Goal: Task Accomplishment & Management: Use online tool/utility

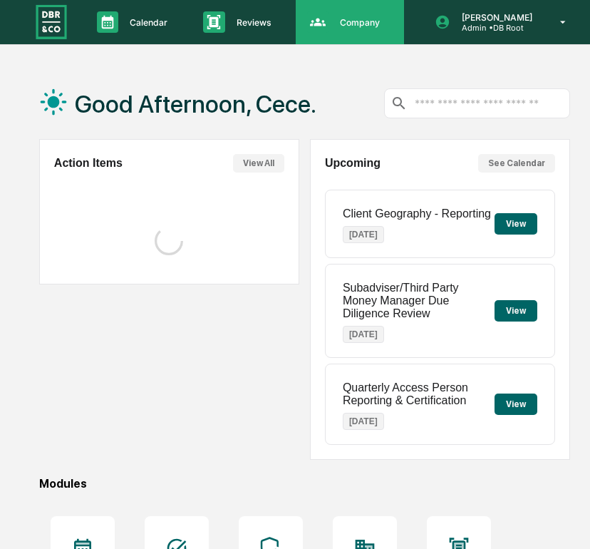
click at [356, 26] on p "Company" at bounding box center [358, 22] width 58 height 11
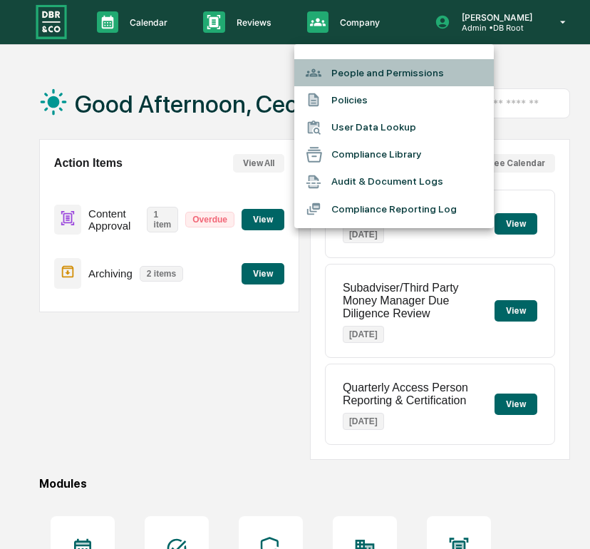
click at [357, 62] on li "People and Permissions" at bounding box center [394, 72] width 200 height 27
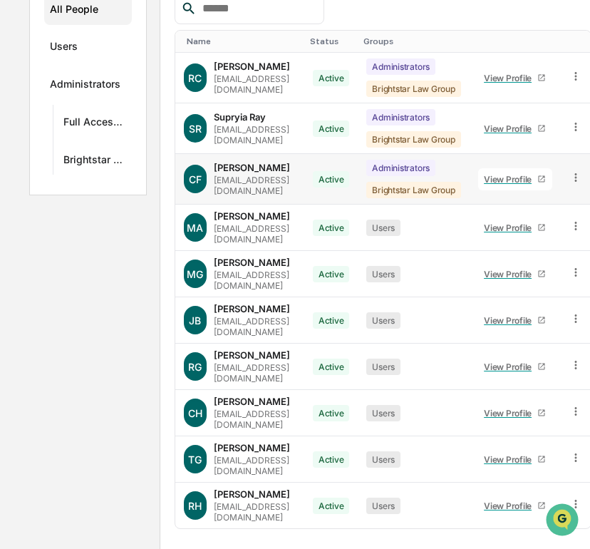
scroll to position [222, 0]
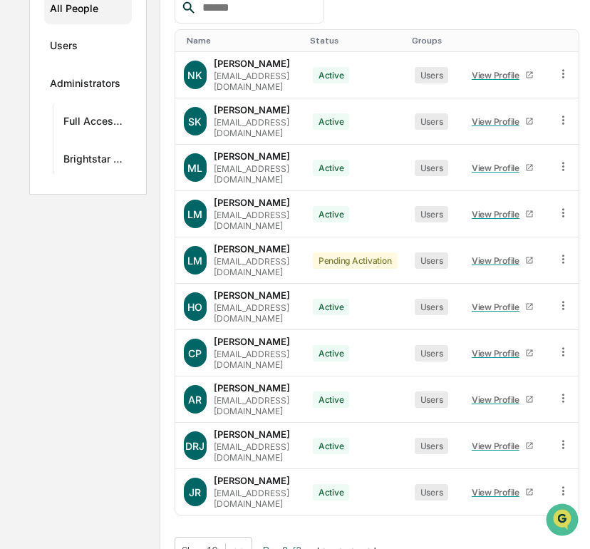
scroll to position [195, 0]
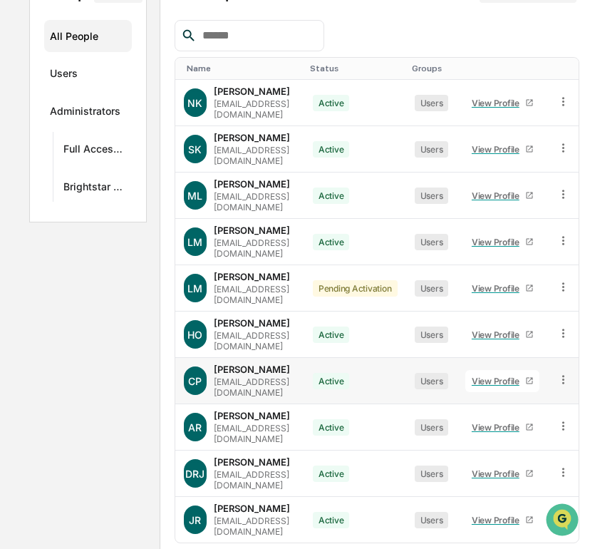
click at [268, 376] on div "cpallof@dbroot.com" at bounding box center [255, 386] width 82 height 21
copy div "cpallof@dbroot.com"
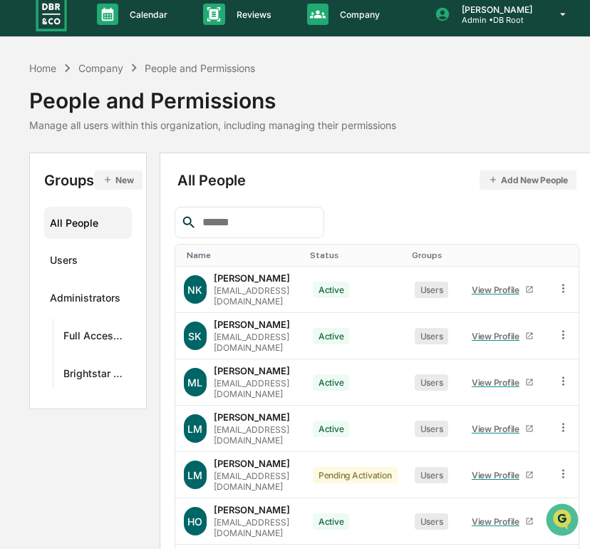
scroll to position [0, 0]
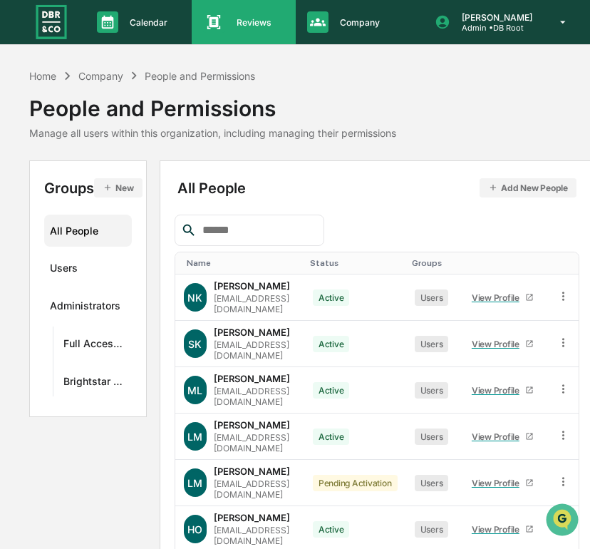
click at [225, 21] on p "Reviews" at bounding box center [251, 22] width 53 height 11
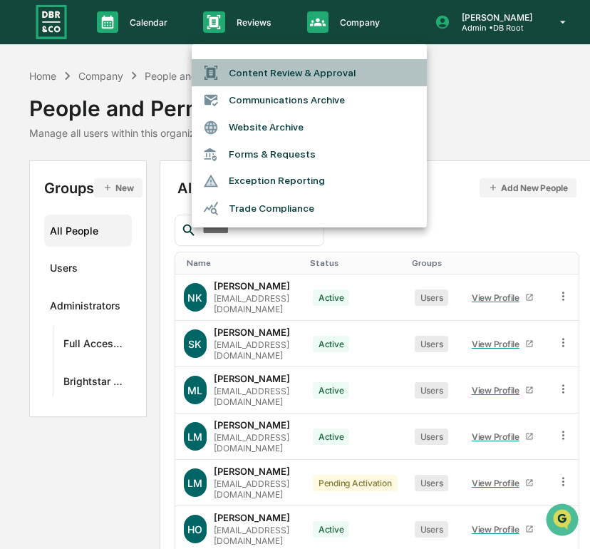
click at [278, 66] on li "Content Review & Approval" at bounding box center [309, 72] width 235 height 27
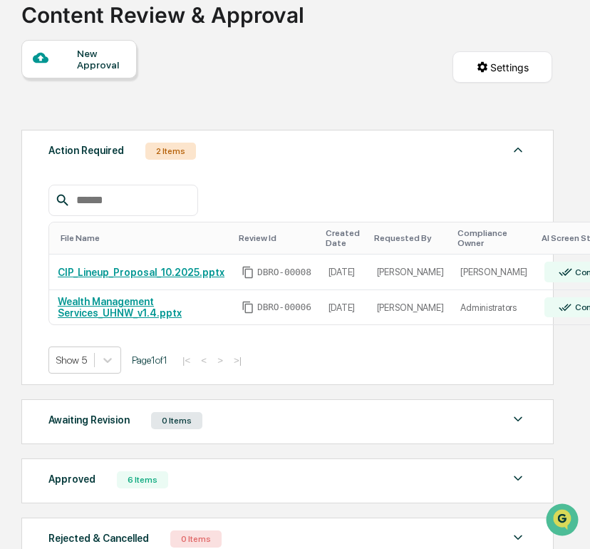
scroll to position [0, 16]
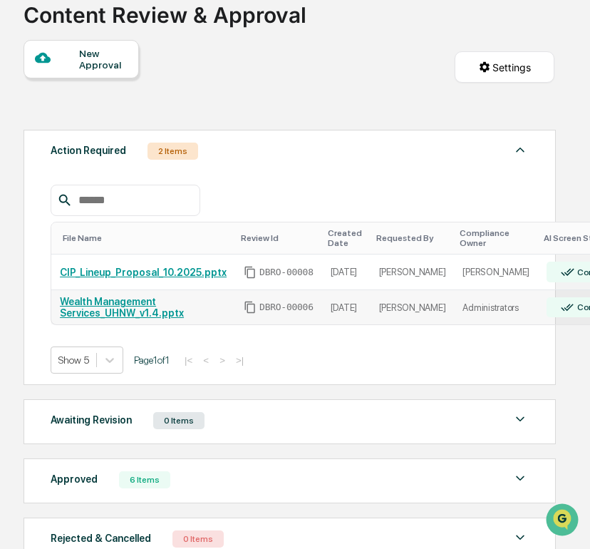
click at [150, 311] on link "Wealth Management Services_UHNW_v1.4.pptx" at bounding box center [122, 307] width 124 height 23
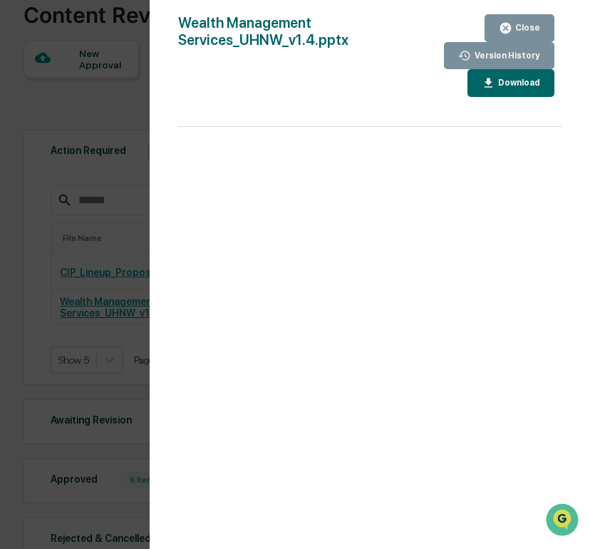
click at [461, 50] on icon "button" at bounding box center [465, 56] width 14 height 14
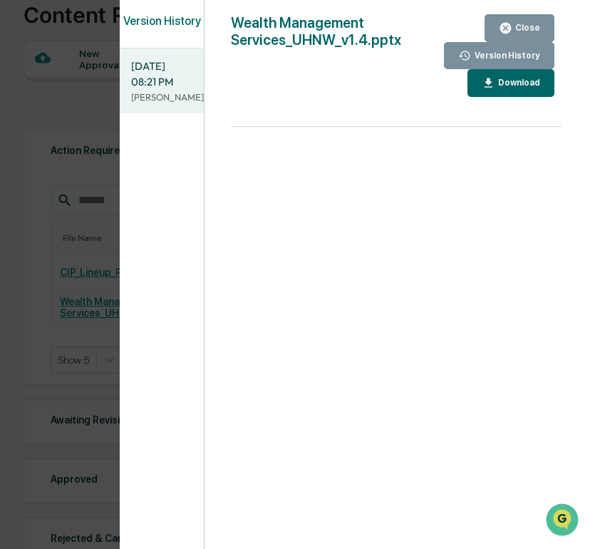
click at [461, 50] on icon "button" at bounding box center [465, 56] width 14 height 14
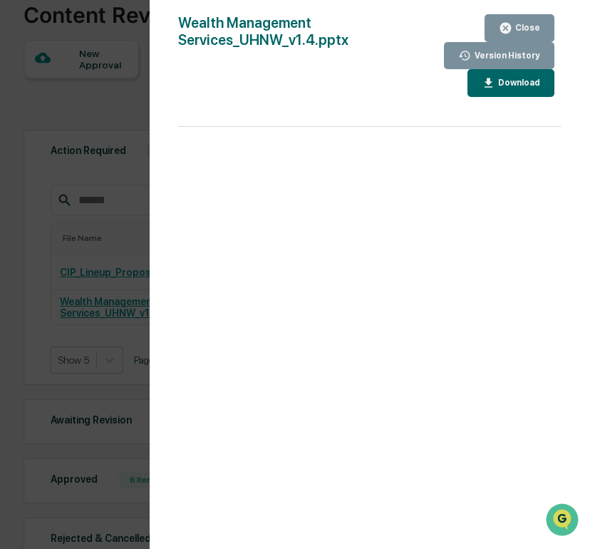
click at [512, 31] on icon "button" at bounding box center [506, 28] width 14 height 14
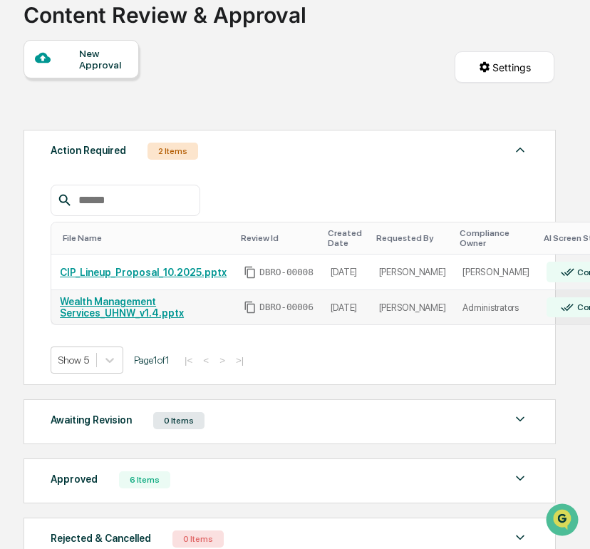
click at [146, 301] on link "Wealth Management Services_UHNW_v1.4.pptx" at bounding box center [122, 307] width 124 height 23
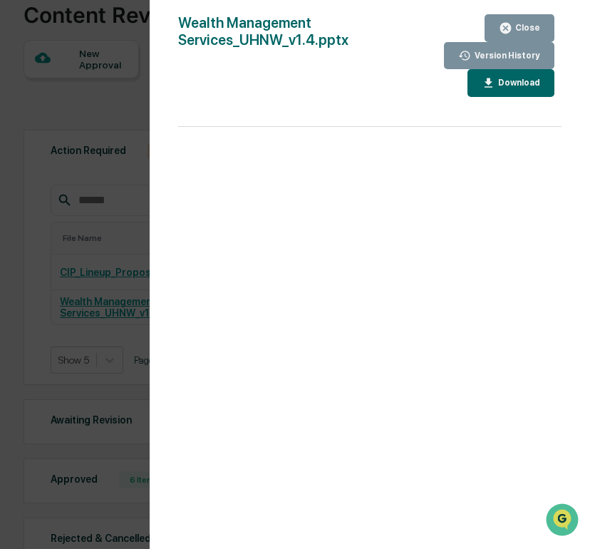
click at [46, 317] on div "Version History 10/10/2025, 08:21 PM Alec Root Wealth Management Services_UHNW_…" at bounding box center [295, 274] width 590 height 549
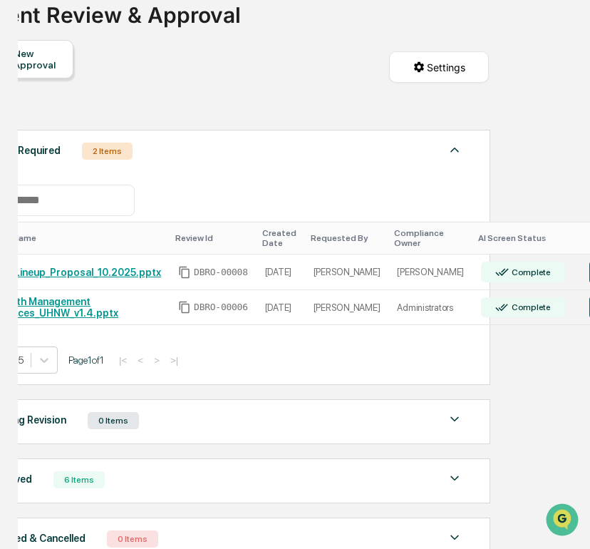
scroll to position [0, 107]
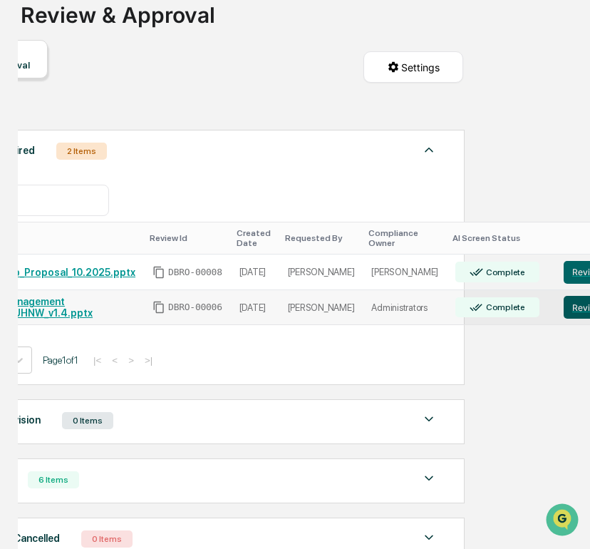
click at [564, 314] on button "Review" at bounding box center [587, 307] width 47 height 23
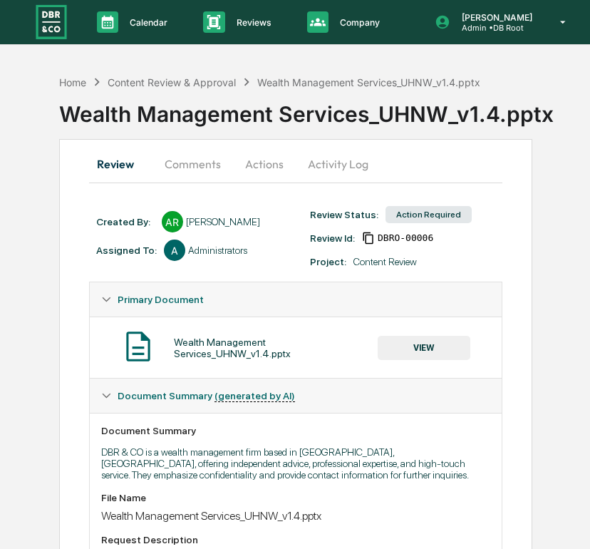
click at [277, 171] on button "Actions" at bounding box center [264, 164] width 64 height 34
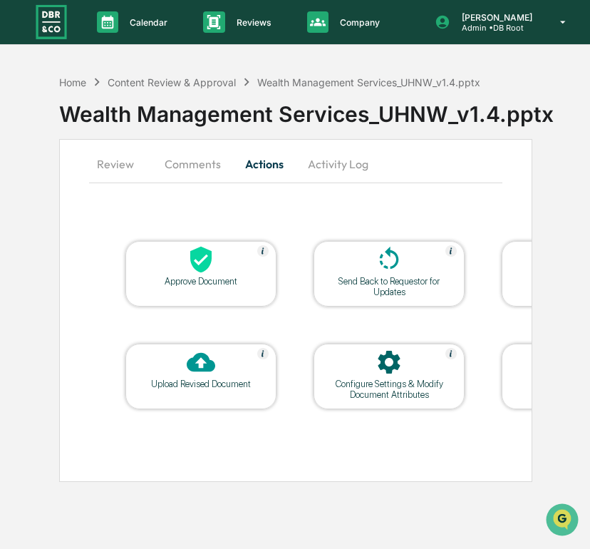
click at [196, 168] on button "Comments" at bounding box center [192, 164] width 79 height 34
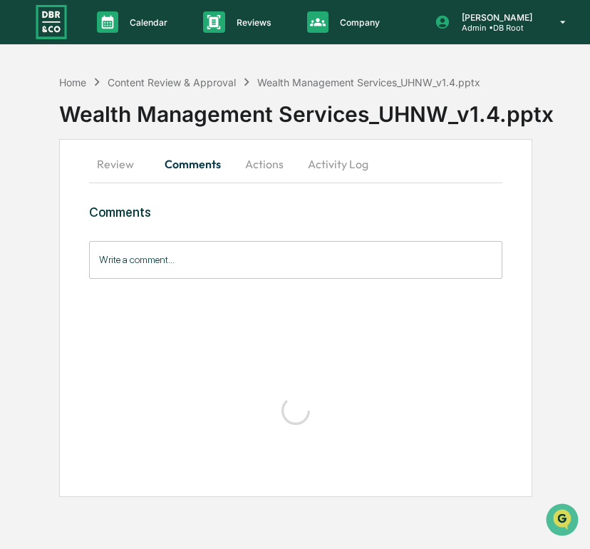
click at [322, 159] on button "Activity Log" at bounding box center [338, 164] width 83 height 34
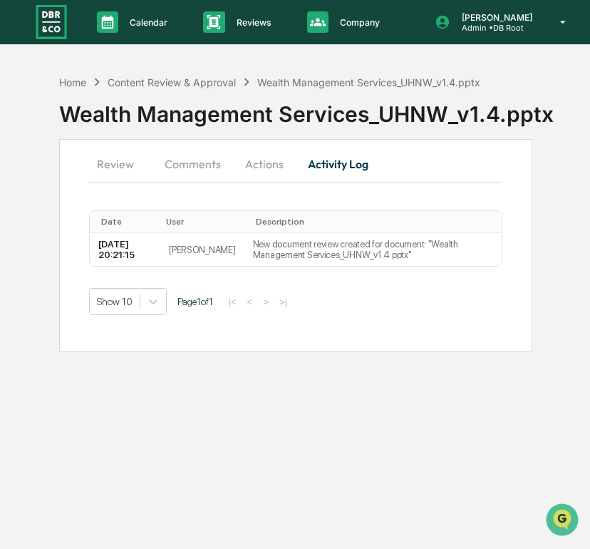
click at [242, 167] on button "Actions" at bounding box center [264, 164] width 64 height 34
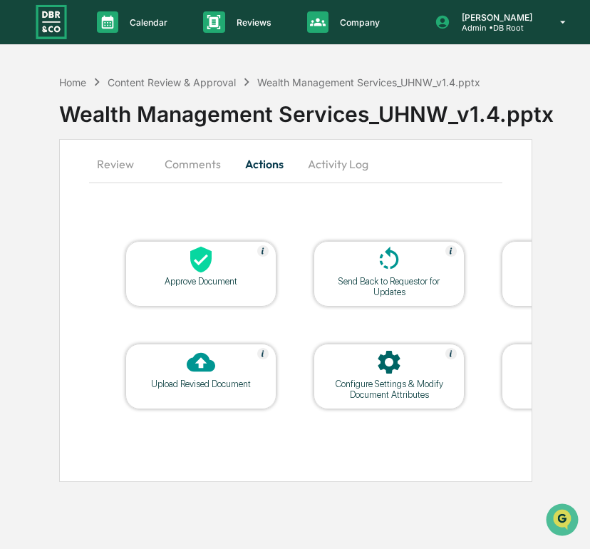
click at [151, 381] on div "Upload Revised Document" at bounding box center [201, 384] width 128 height 11
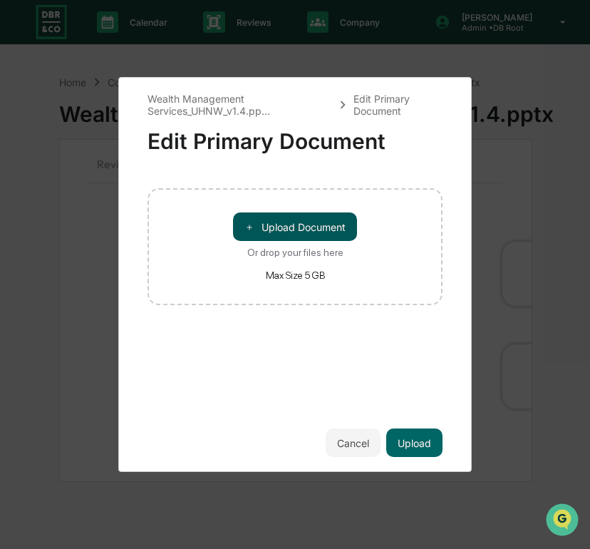
click at [319, 217] on button "＋ Upload Document" at bounding box center [295, 226] width 124 height 29
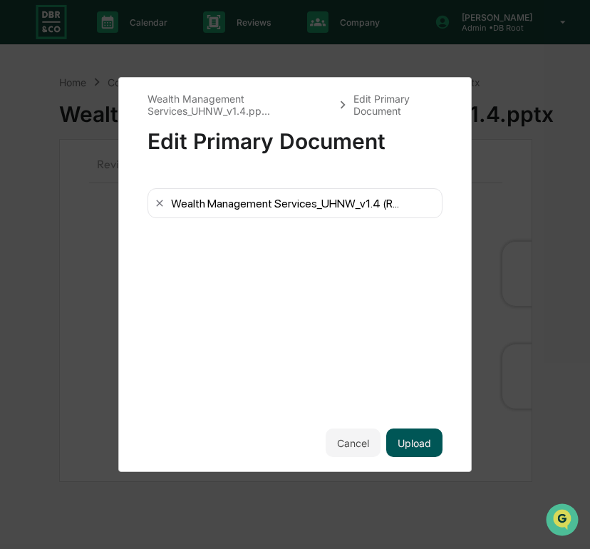
click at [418, 453] on button "Upload" at bounding box center [414, 442] width 56 height 29
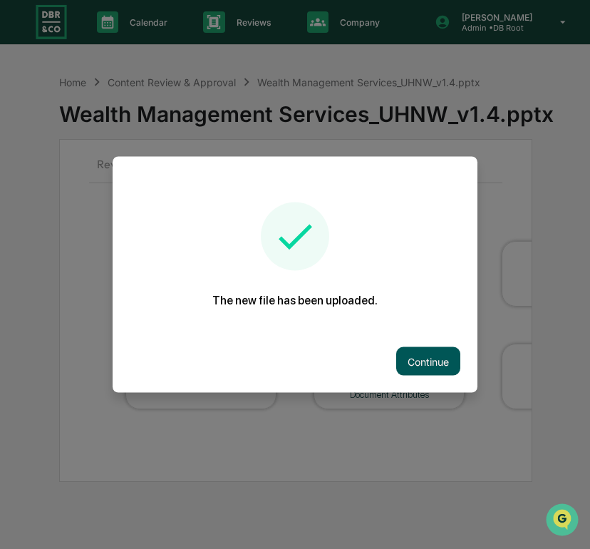
click at [432, 369] on button "Continue" at bounding box center [428, 361] width 64 height 29
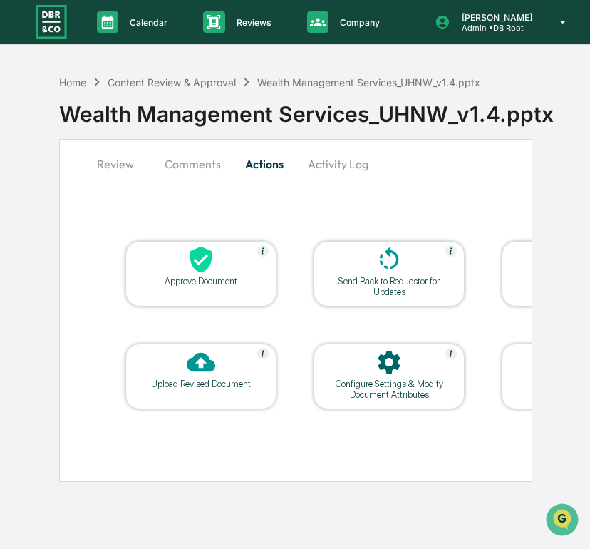
click at [364, 161] on button "Activity Log" at bounding box center [338, 164] width 83 height 34
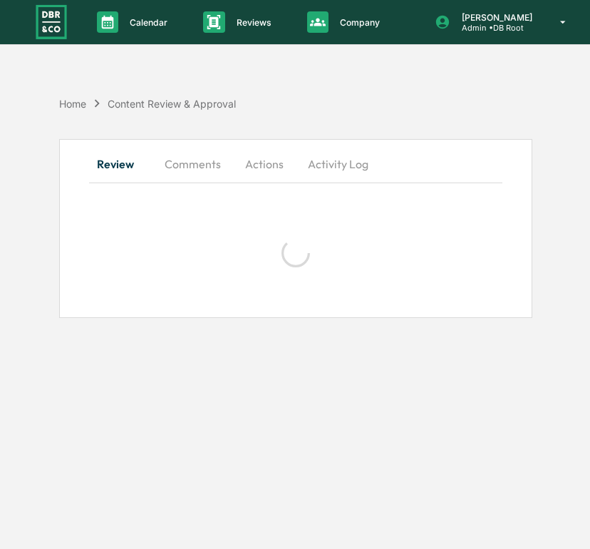
click at [334, 158] on button "Activity Log" at bounding box center [338, 164] width 83 height 34
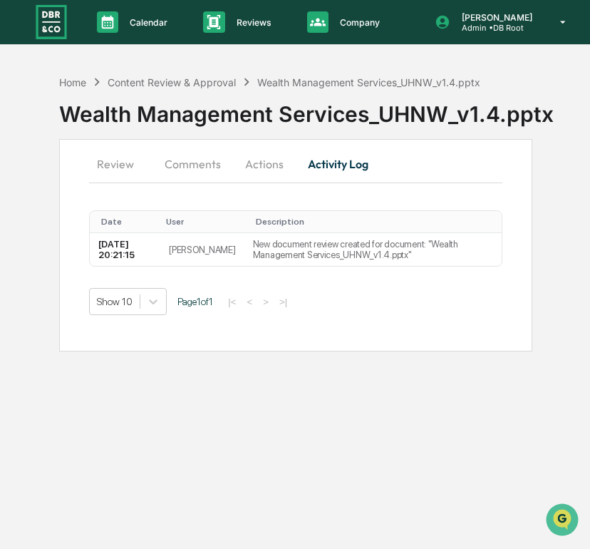
click at [257, 162] on button "Actions" at bounding box center [264, 164] width 64 height 34
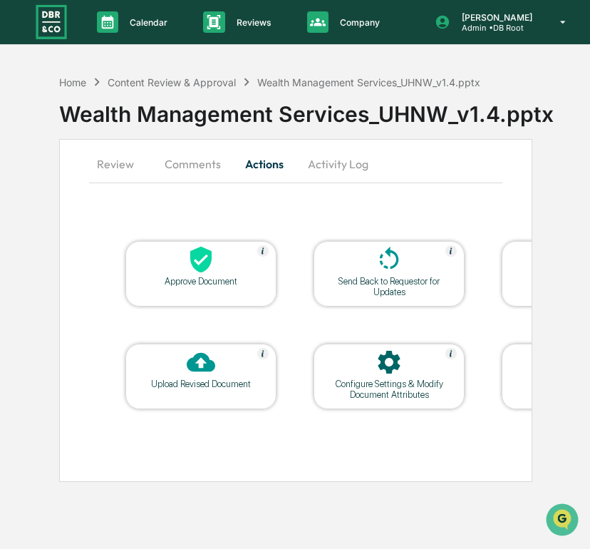
click at [205, 163] on button "Comments" at bounding box center [192, 164] width 79 height 34
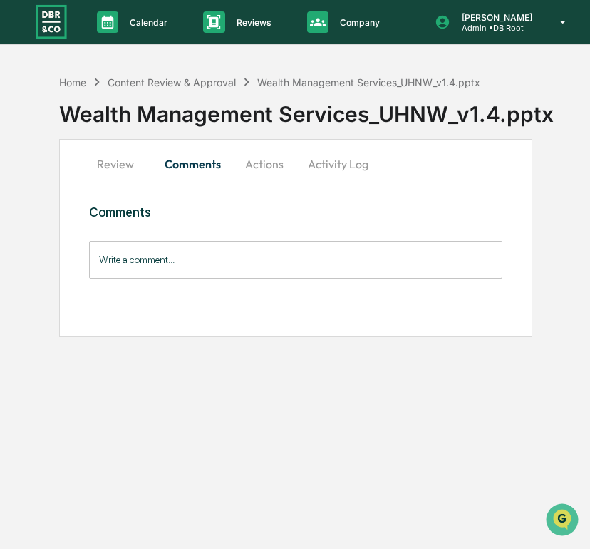
click at [117, 169] on button "Review" at bounding box center [121, 164] width 64 height 34
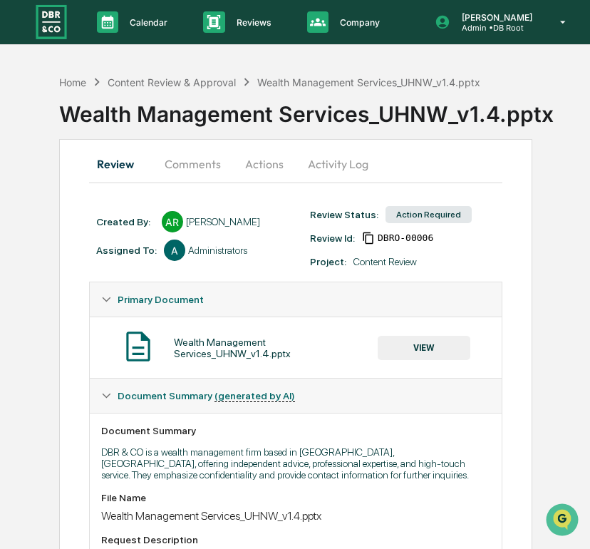
click at [186, 166] on button "Comments" at bounding box center [192, 164] width 79 height 34
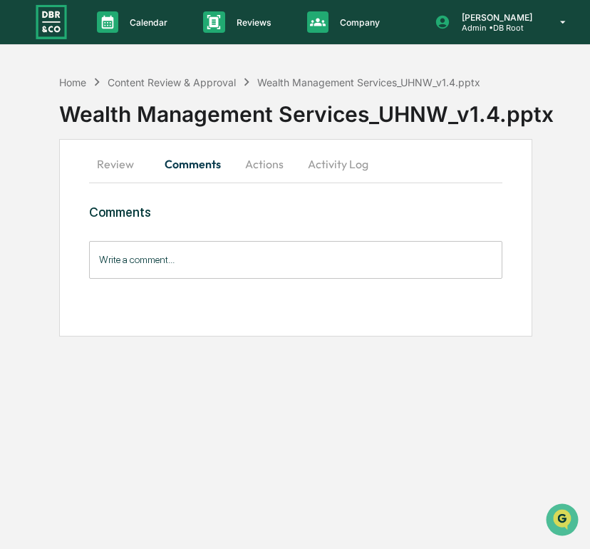
click at [250, 162] on button "Actions" at bounding box center [264, 164] width 64 height 34
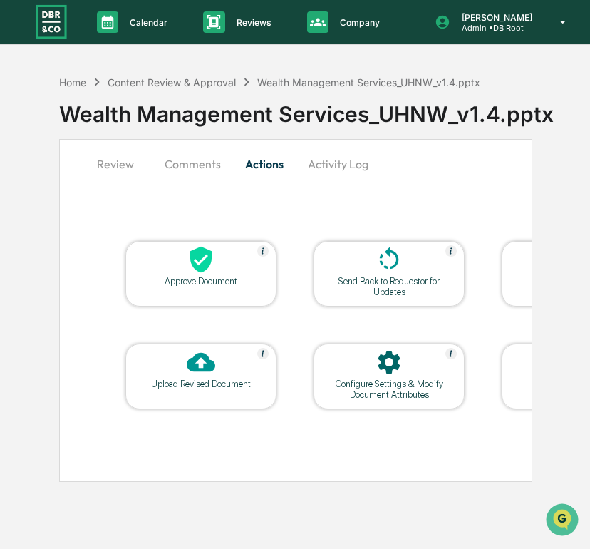
click at [341, 158] on button "Activity Log" at bounding box center [338, 164] width 83 height 34
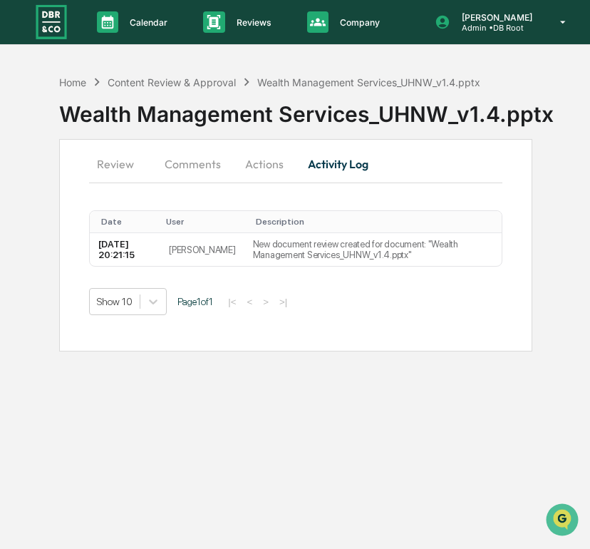
click at [250, 176] on button "Actions" at bounding box center [264, 164] width 64 height 34
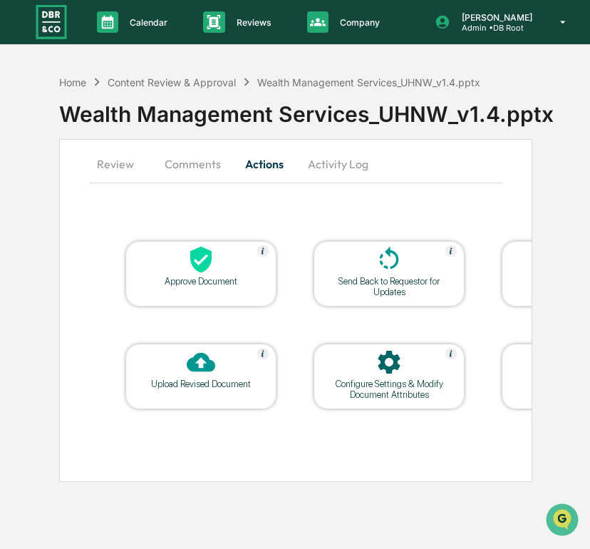
click at [344, 153] on button "Activity Log" at bounding box center [338, 164] width 83 height 34
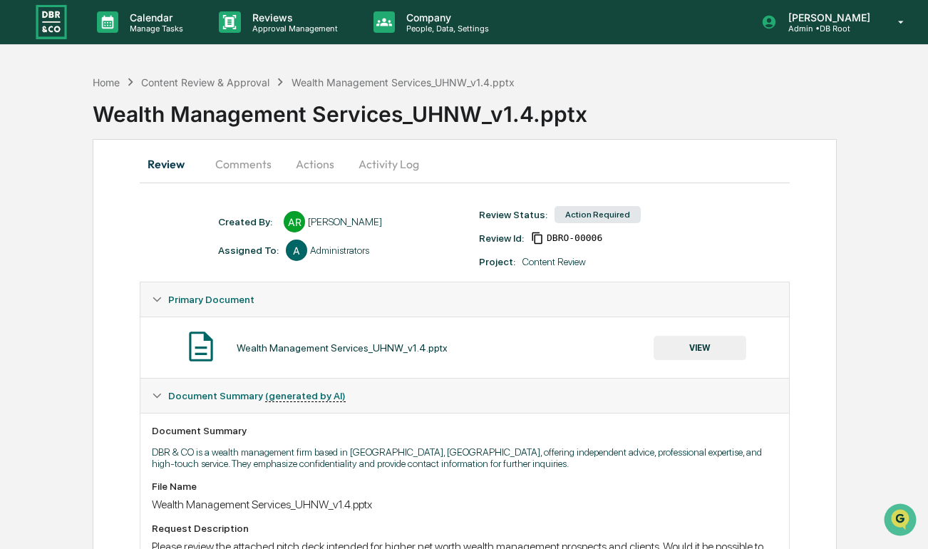
click at [406, 168] on button "Activity Log" at bounding box center [388, 164] width 83 height 34
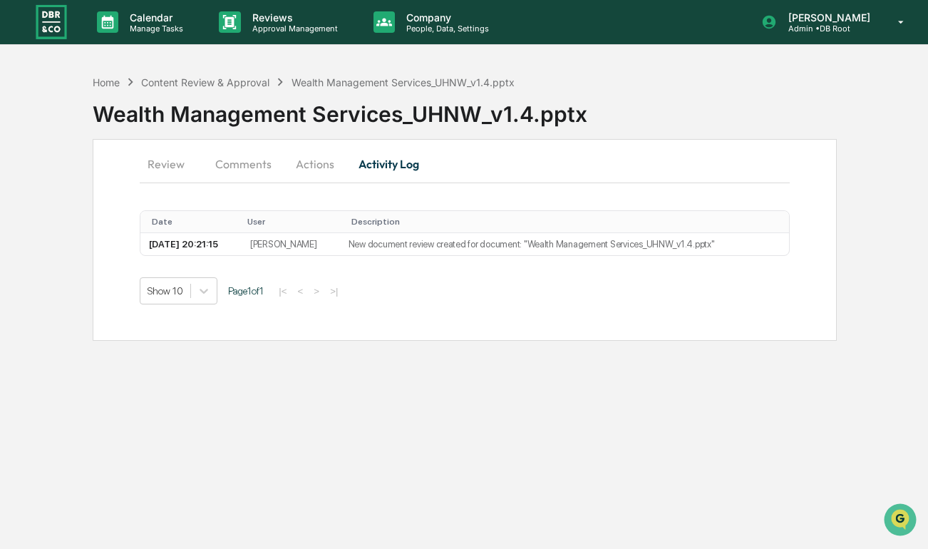
click at [299, 167] on button "Actions" at bounding box center [315, 164] width 64 height 34
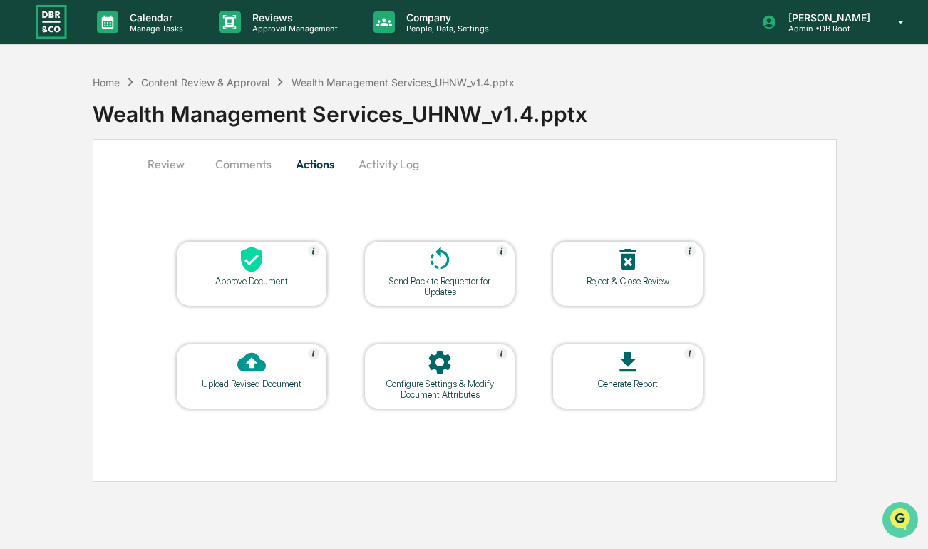
click at [895, 504] on button "Open customer support" at bounding box center [901, 520] width 36 height 36
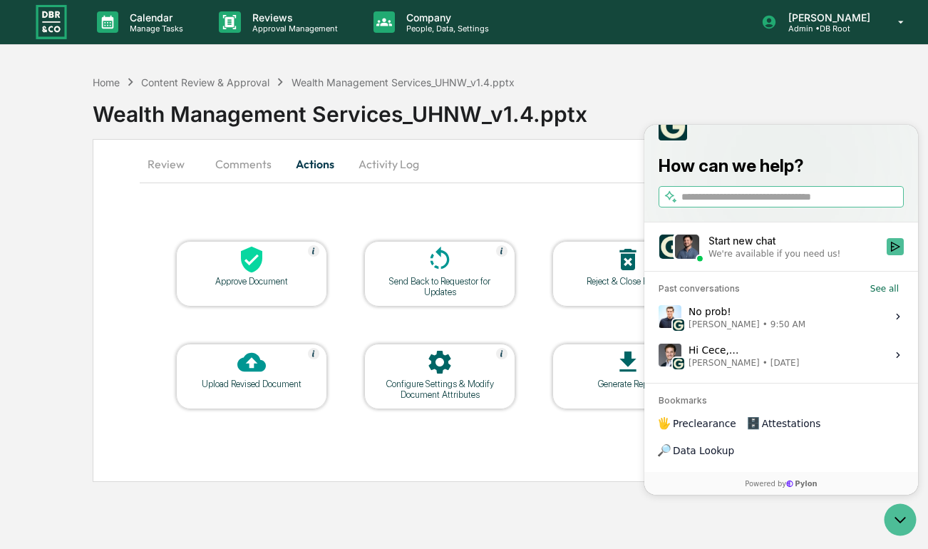
click at [765, 330] on div "No prob! Jack Rasmussen • 9:50 AM" at bounding box center [747, 316] width 117 height 27
click at [659, 317] on button "View issue" at bounding box center [658, 317] width 1 height 1
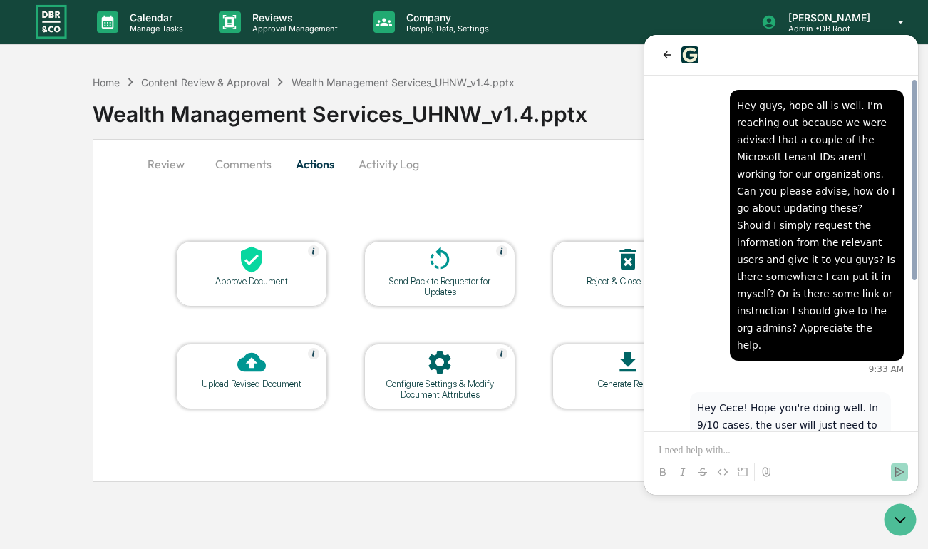
scroll to position [260, 0]
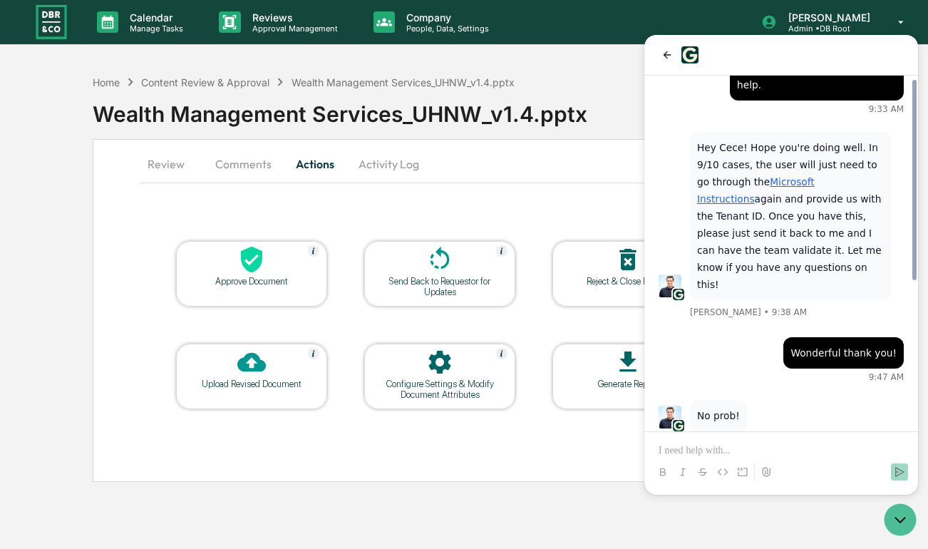
click at [761, 439] on div at bounding box center [781, 459] width 262 height 54
click at [747, 456] on p at bounding box center [781, 450] width 245 height 14
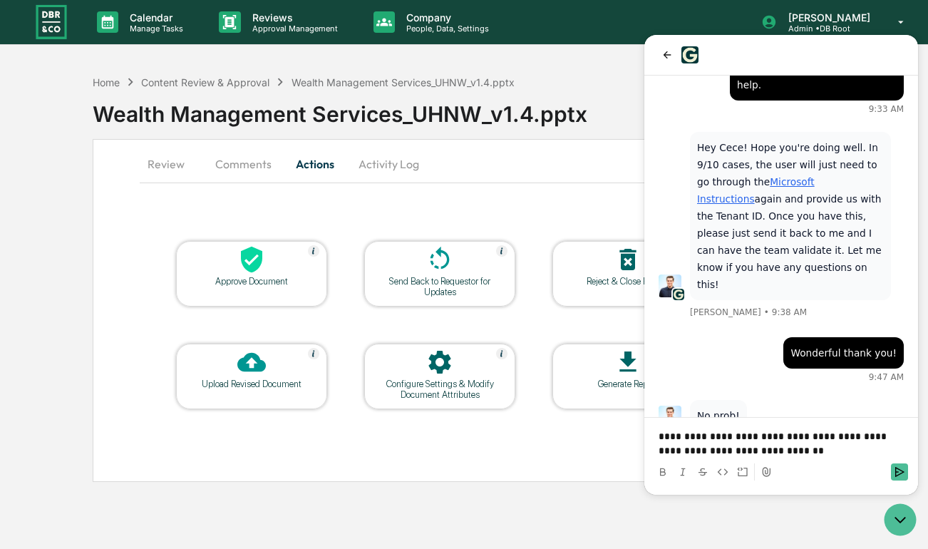
click at [396, 176] on button "Activity Log" at bounding box center [388, 164] width 83 height 34
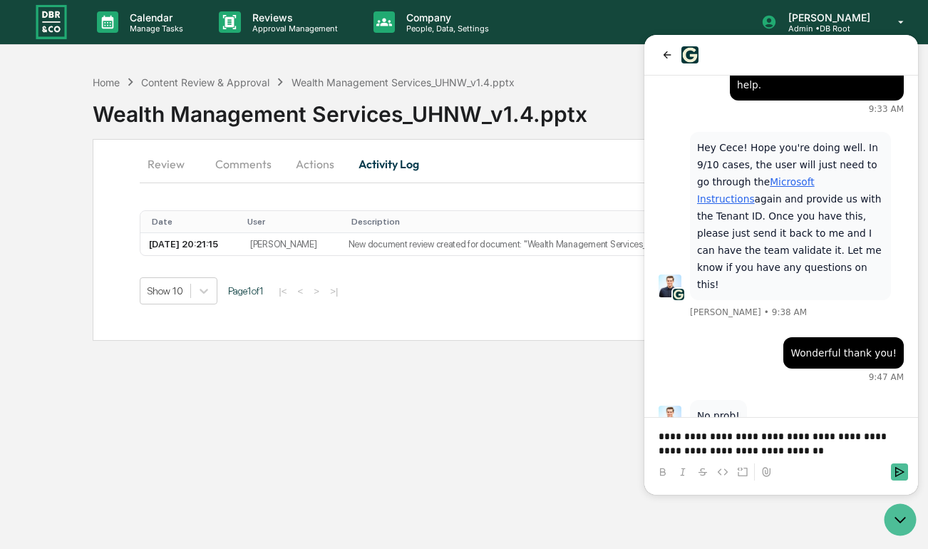
click at [319, 166] on button "Actions" at bounding box center [315, 164] width 64 height 34
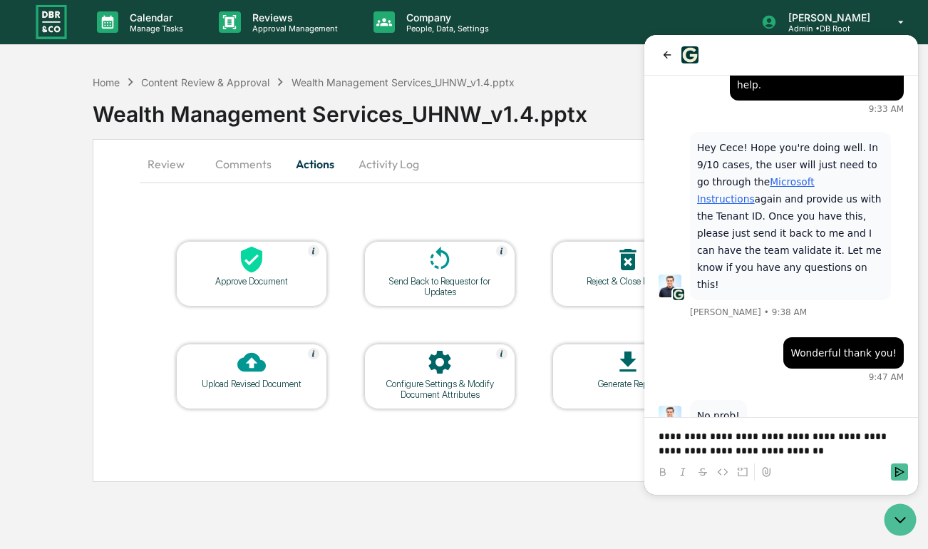
click at [789, 455] on p "**********" at bounding box center [781, 443] width 245 height 29
click at [691, 450] on p "**********" at bounding box center [781, 443] width 245 height 29
click at [835, 448] on p "**********" at bounding box center [781, 443] width 245 height 29
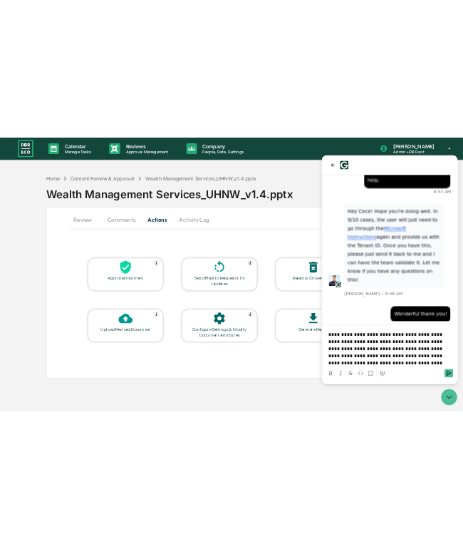
scroll to position [443, 0]
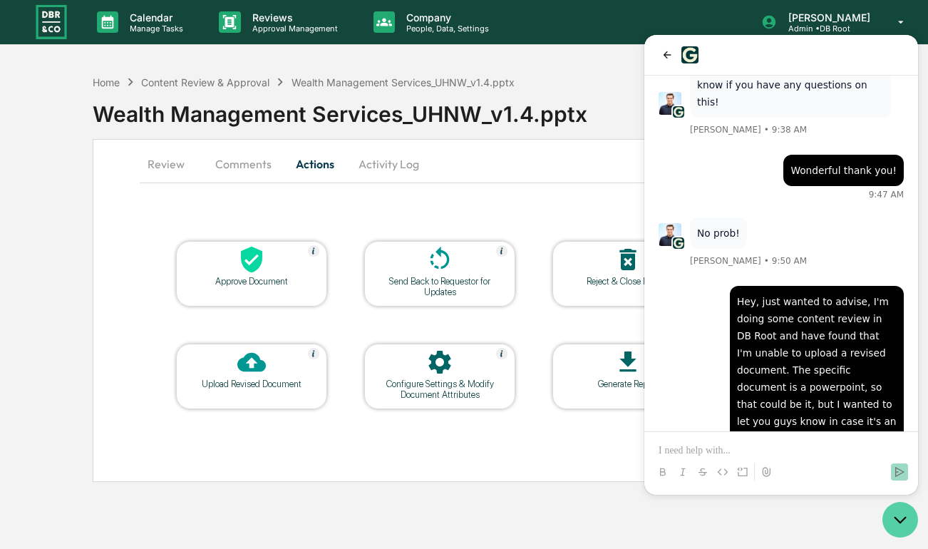
click at [890, 515] on icon "Open customer support" at bounding box center [901, 520] width 36 height 36
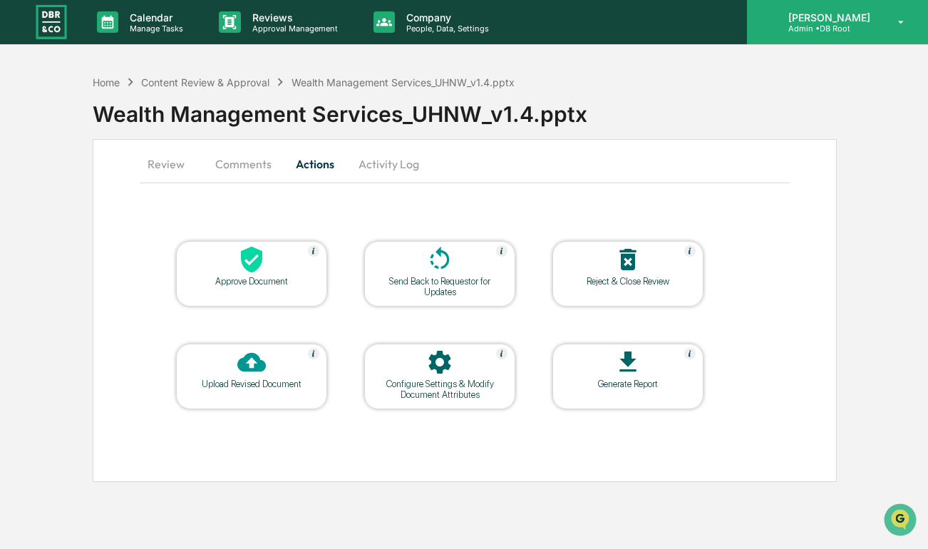
click at [826, 36] on div "Cece Ferraez Admin • DB Root" at bounding box center [837, 22] width 181 height 44
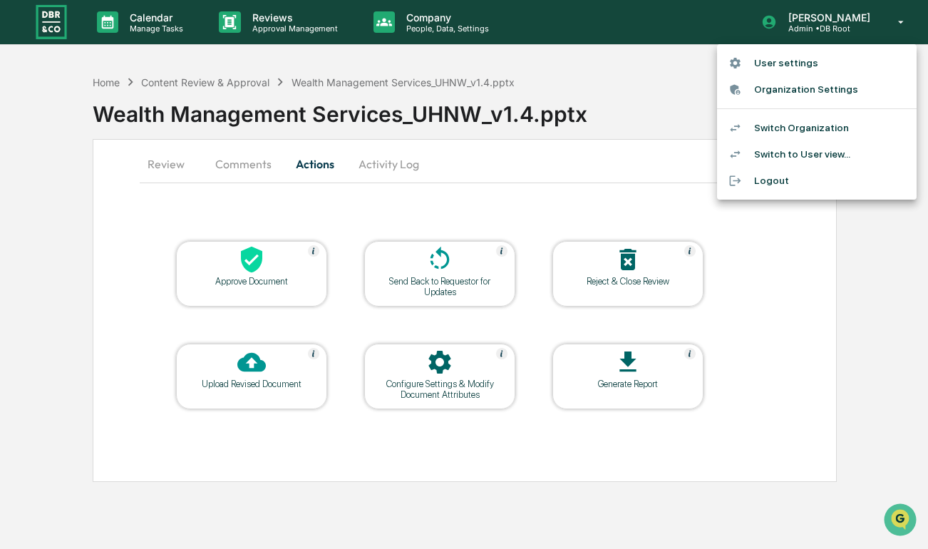
click at [642, 64] on div at bounding box center [464, 274] width 928 height 549
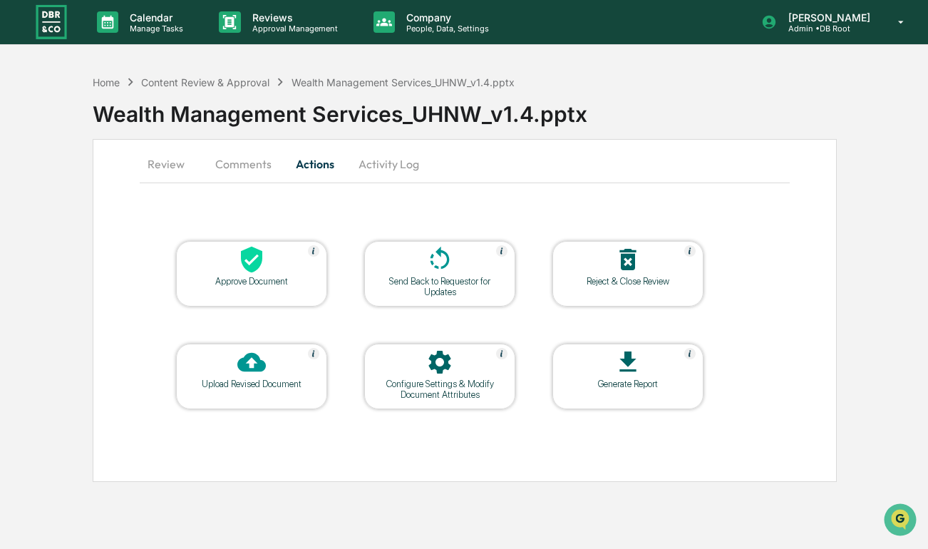
click at [237, 163] on button "Comments" at bounding box center [243, 164] width 79 height 34
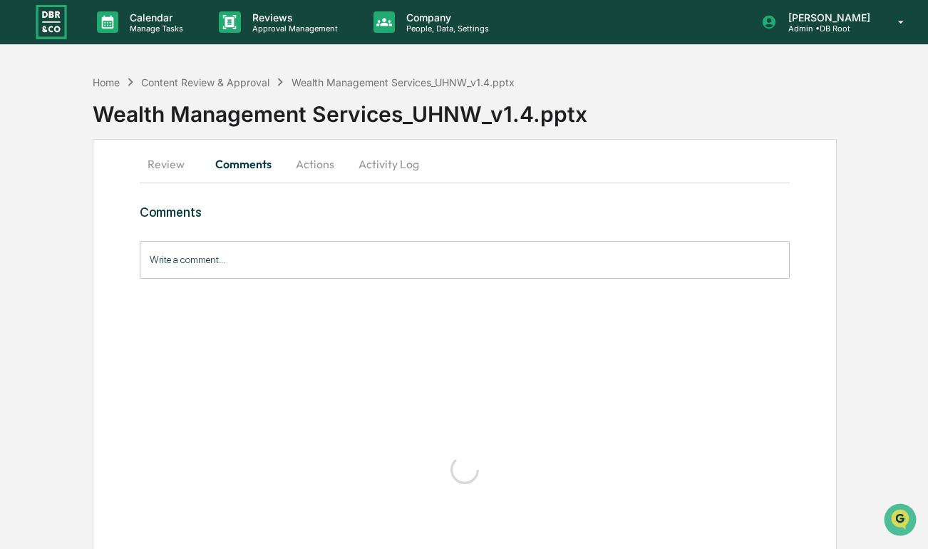
click at [409, 163] on button "Activity Log" at bounding box center [388, 164] width 83 height 34
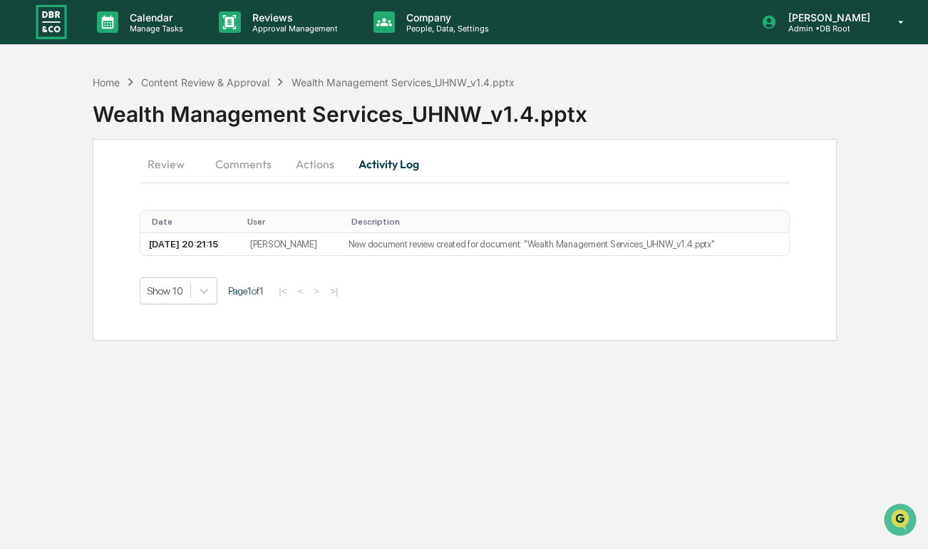
click at [152, 163] on button "Review" at bounding box center [172, 164] width 64 height 34
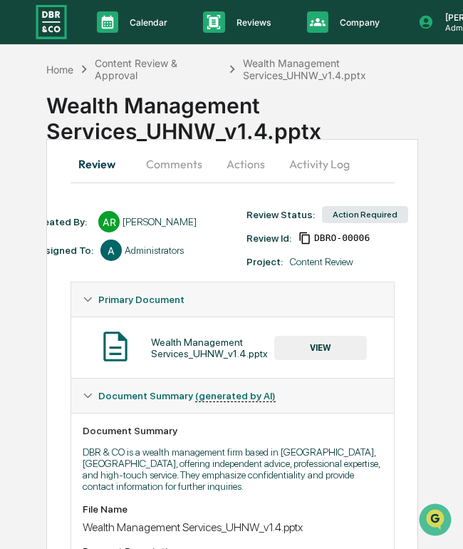
click at [313, 168] on button "Activity Log" at bounding box center [319, 164] width 83 height 34
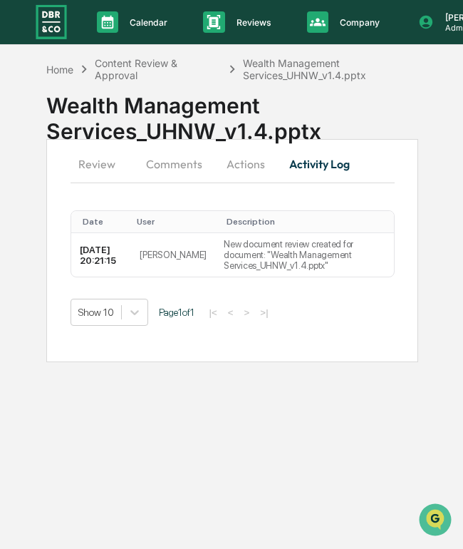
scroll to position [562, 0]
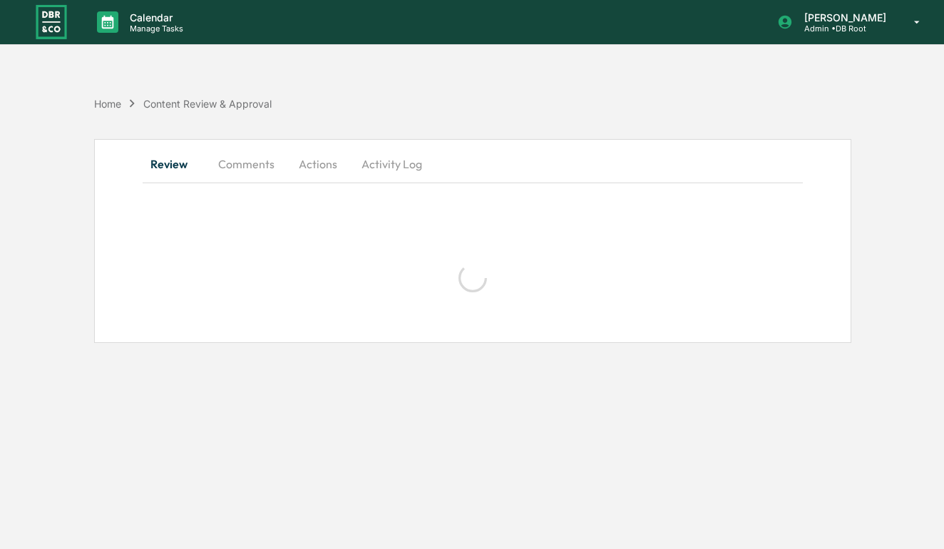
click at [246, 164] on button "Comments" at bounding box center [246, 164] width 79 height 34
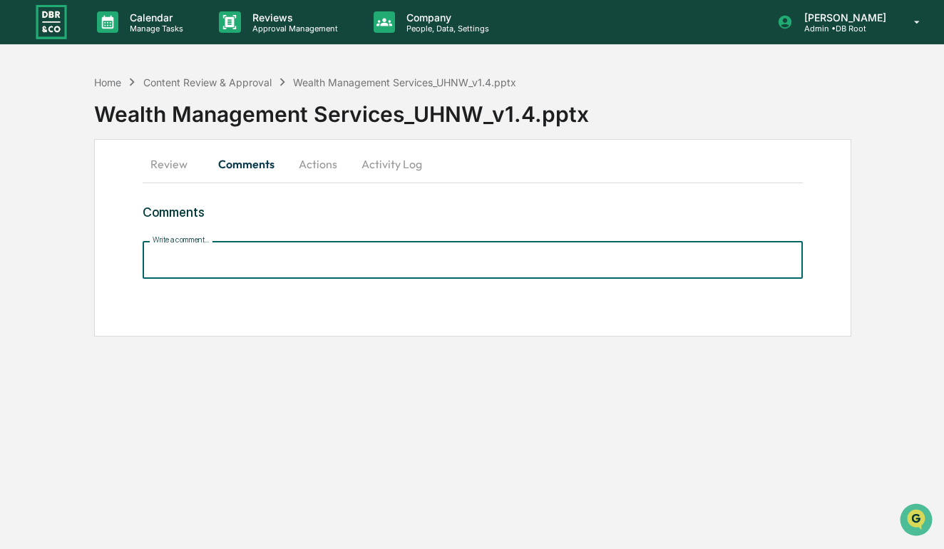
click at [447, 263] on input "Write a comment..." at bounding box center [473, 260] width 661 height 38
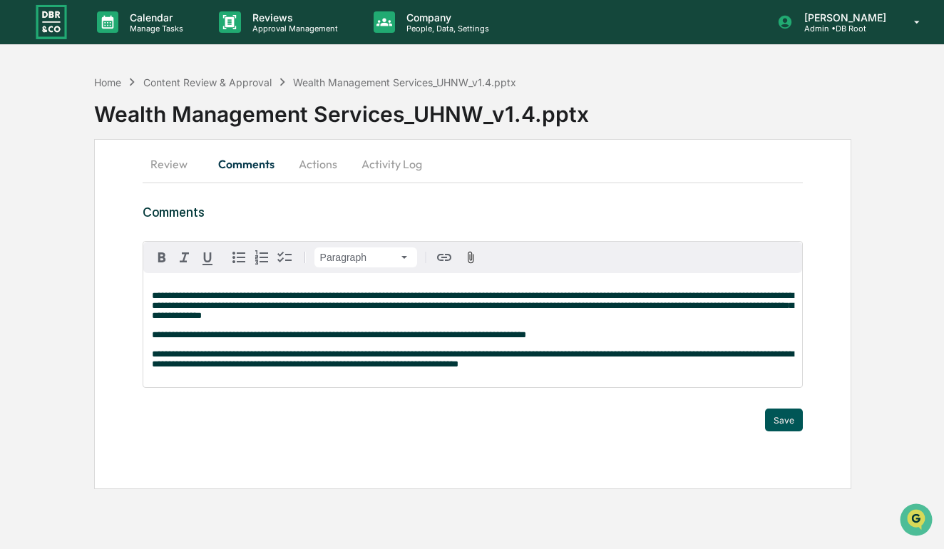
click at [771, 419] on button "Save" at bounding box center [784, 419] width 38 height 23
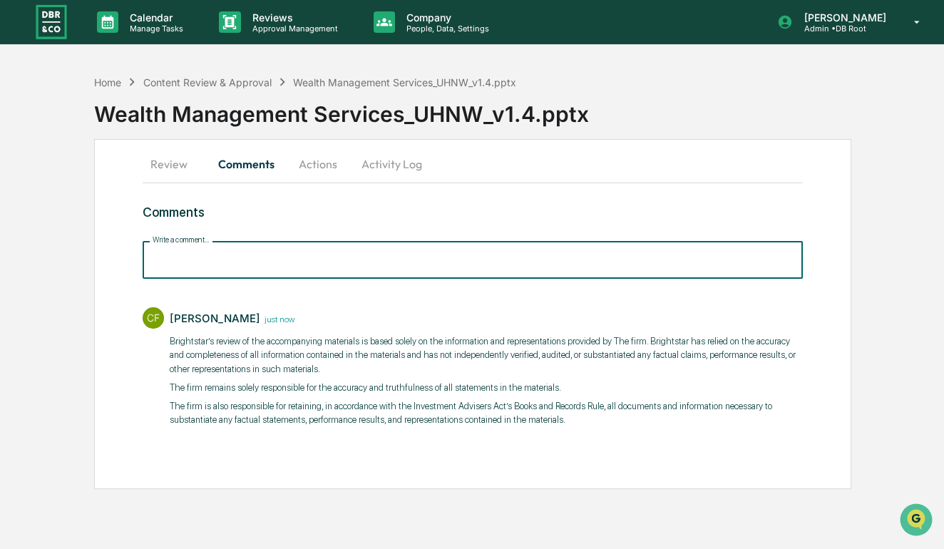
click at [468, 271] on input "Write a comment..." at bounding box center [473, 260] width 661 height 38
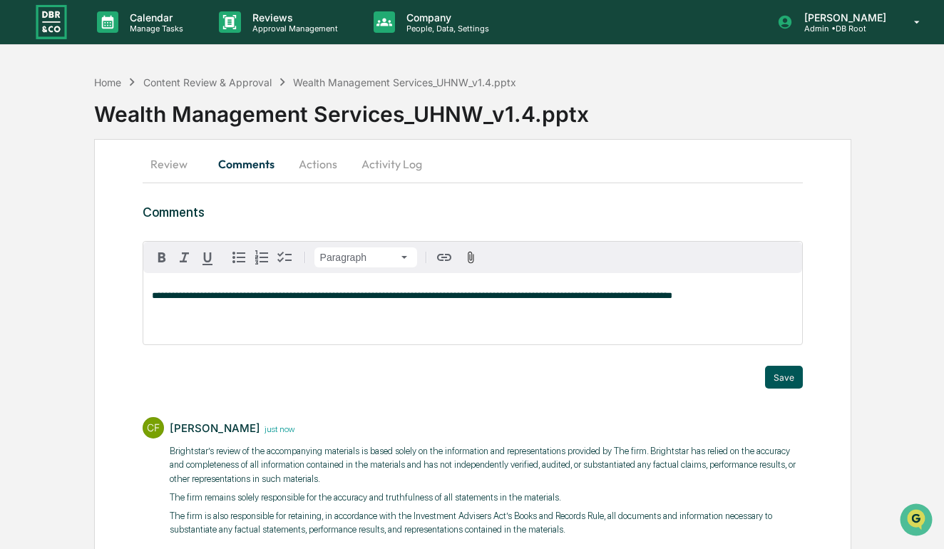
click at [776, 377] on button "Save" at bounding box center [784, 377] width 38 height 23
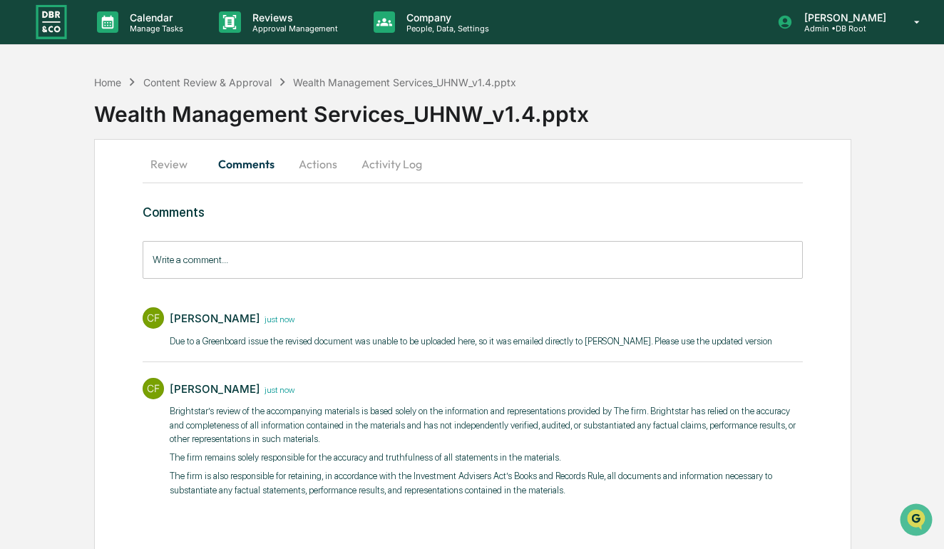
click at [318, 171] on button "Actions" at bounding box center [318, 164] width 64 height 34
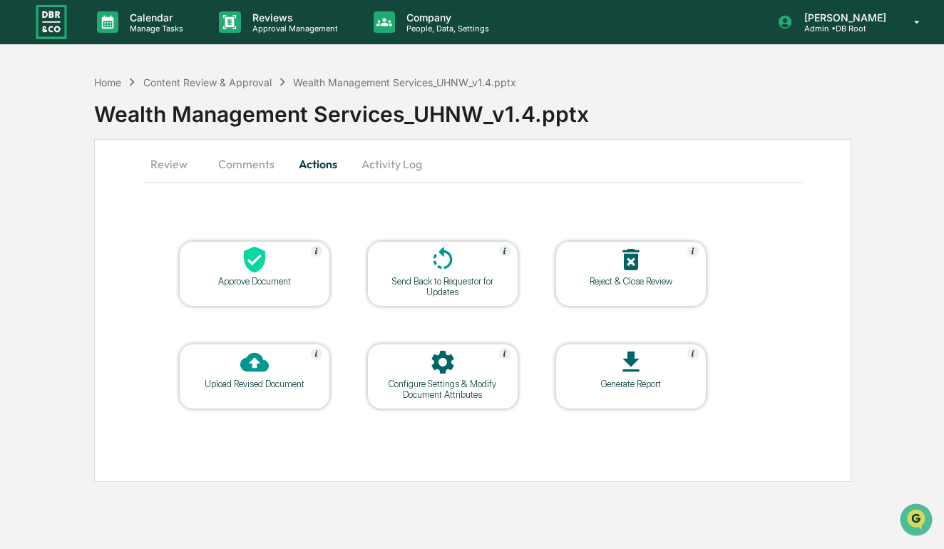
click at [252, 255] on icon at bounding box center [254, 260] width 21 height 26
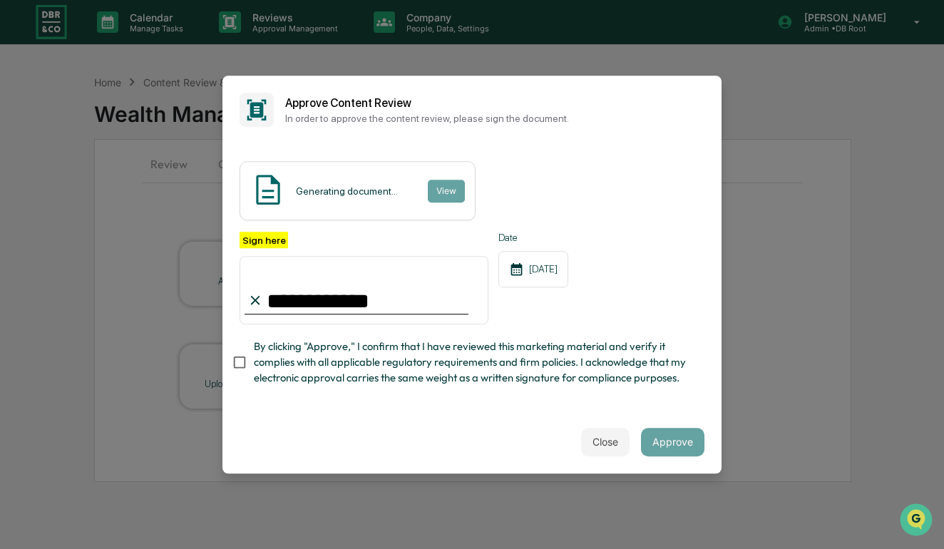
type input "**********"
click at [282, 372] on span "By clicking "Approve," I confirm that I have reviewed this marketing material a…" at bounding box center [473, 363] width 439 height 48
click at [683, 433] on button "Approve" at bounding box center [672, 442] width 63 height 29
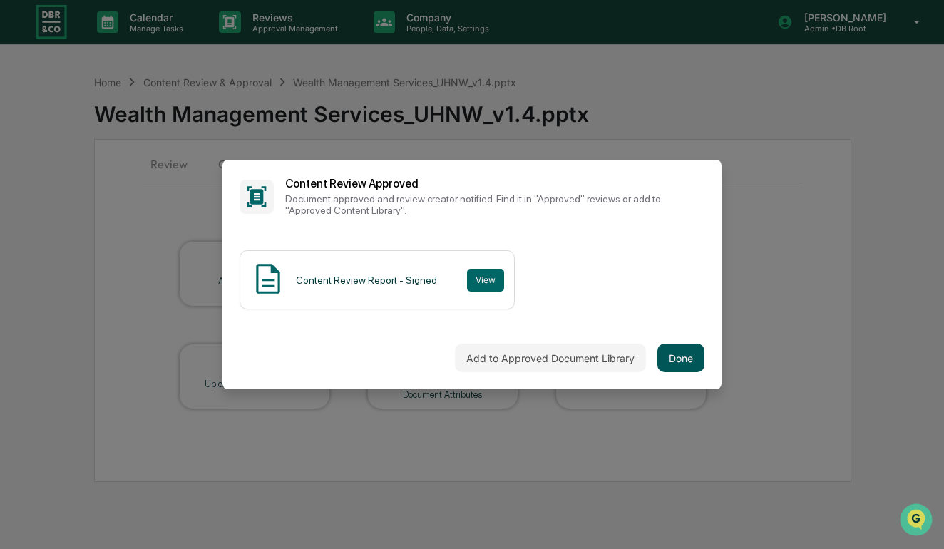
click at [675, 350] on button "Done" at bounding box center [680, 358] width 47 height 29
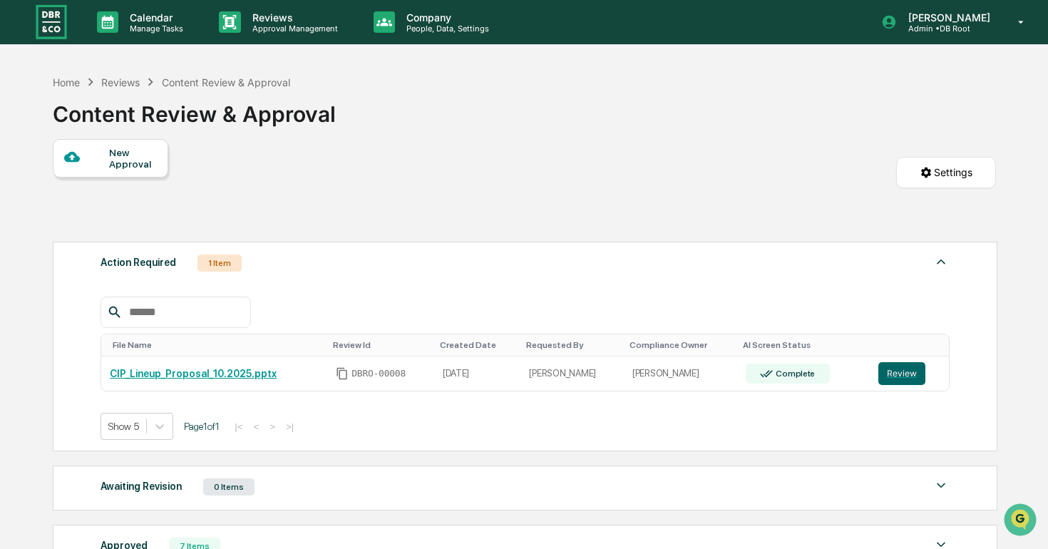
click at [45, 30] on img at bounding box center [51, 22] width 34 height 38
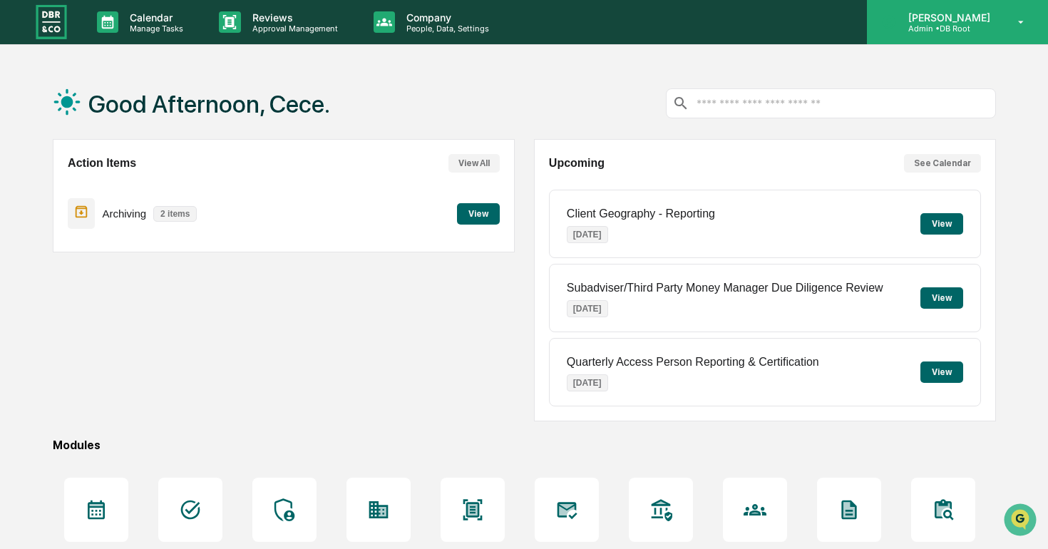
click at [935, 28] on p "Admin • DB Root" at bounding box center [947, 29] width 101 height 10
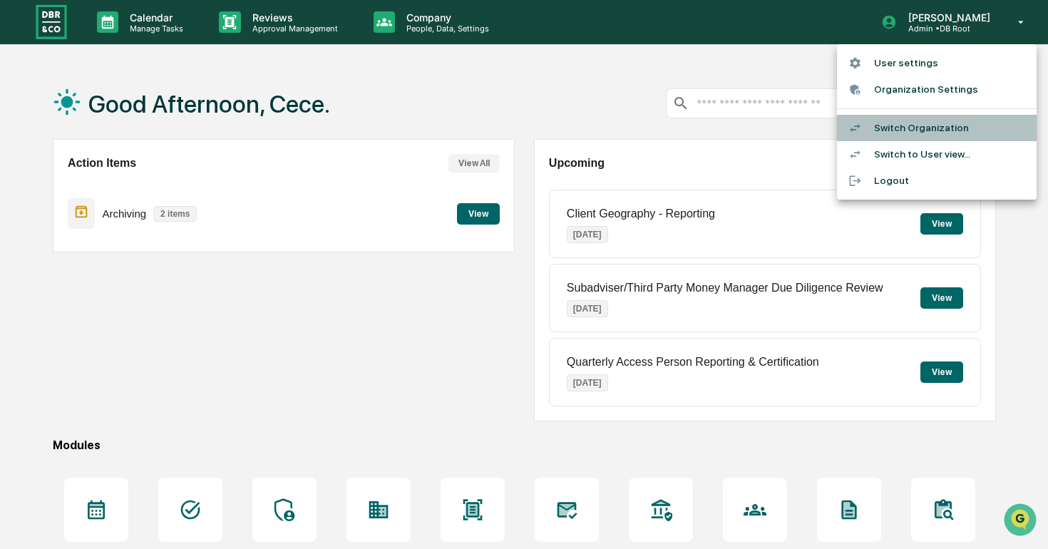
click at [884, 135] on li "Switch Organization" at bounding box center [937, 128] width 200 height 26
